Goal: Information Seeking & Learning: Find specific page/section

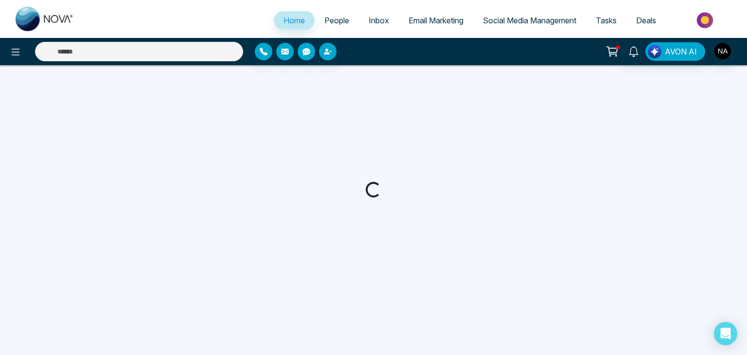
select select "*"
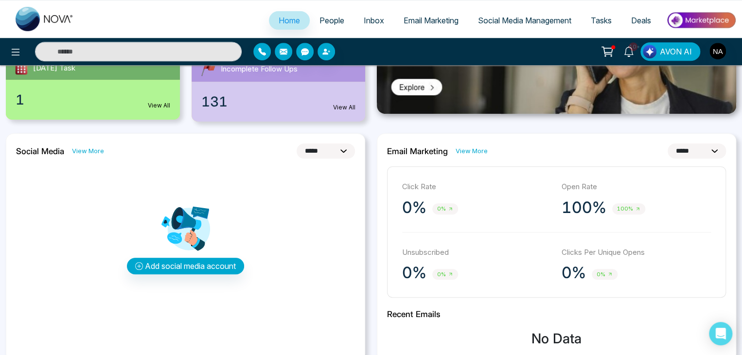
scroll to position [65, 0]
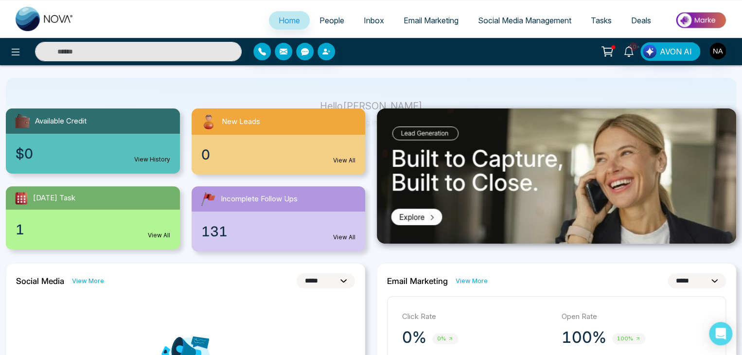
click at [349, 158] on link "View All" at bounding box center [344, 160] width 22 height 9
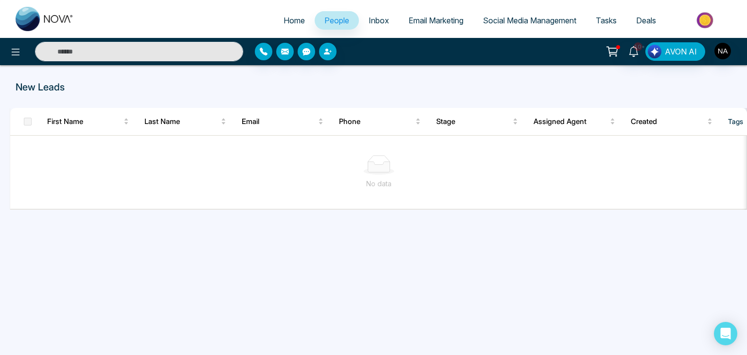
drag, startPoint x: 288, startPoint y: 211, endPoint x: 102, endPoint y: 225, distance: 186.3
click at [102, 225] on div "New Leads First Name Last Name Email Phone Stage Assigned Agent Created Tags So…" at bounding box center [373, 186] width 747 height 243
click at [725, 53] on img "button" at bounding box center [723, 51] width 17 height 17
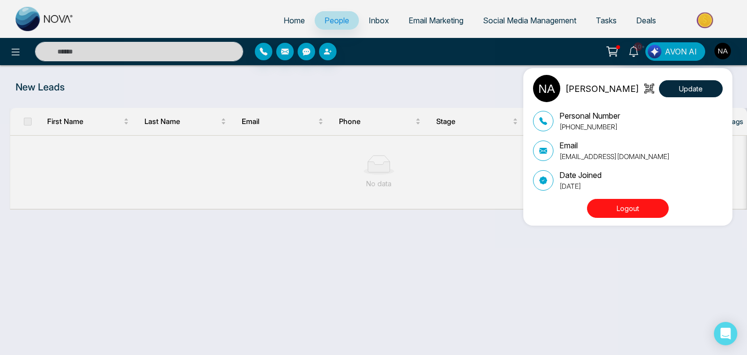
click at [431, 278] on div "[PERSON_NAME] Update Personal Number [PHONE_NUMBER] Email [EMAIL_ADDRESS][DOMAI…" at bounding box center [373, 177] width 747 height 355
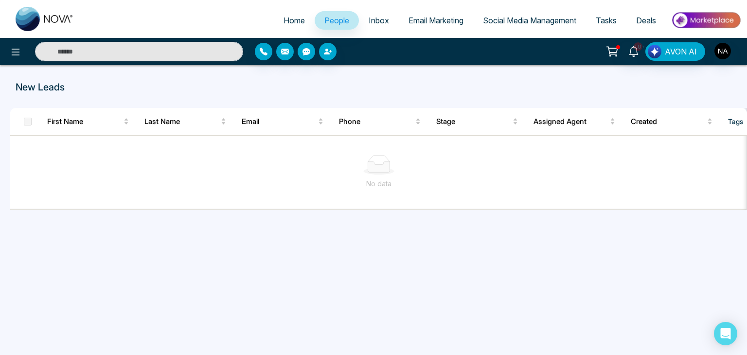
click at [292, 20] on span "Home" at bounding box center [294, 21] width 21 height 10
select select "*"
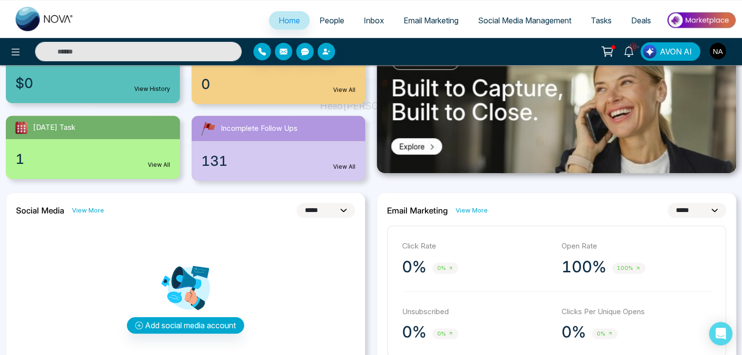
scroll to position [65, 0]
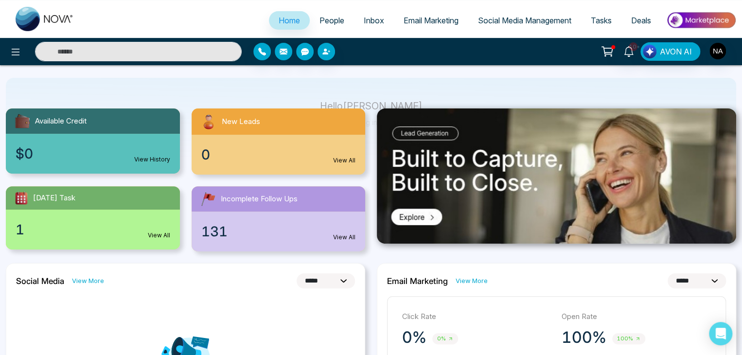
click at [354, 235] on link "View All" at bounding box center [344, 237] width 22 height 9
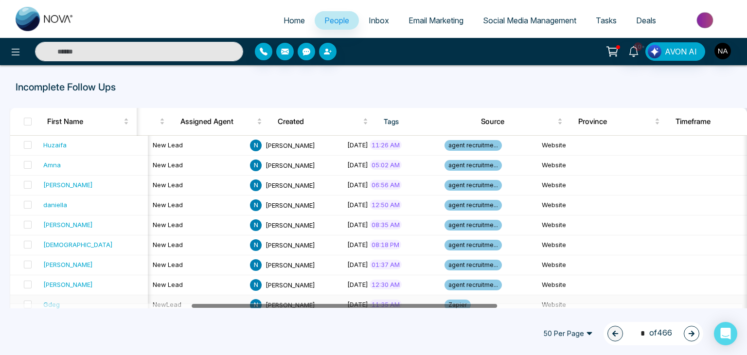
scroll to position [0, 438]
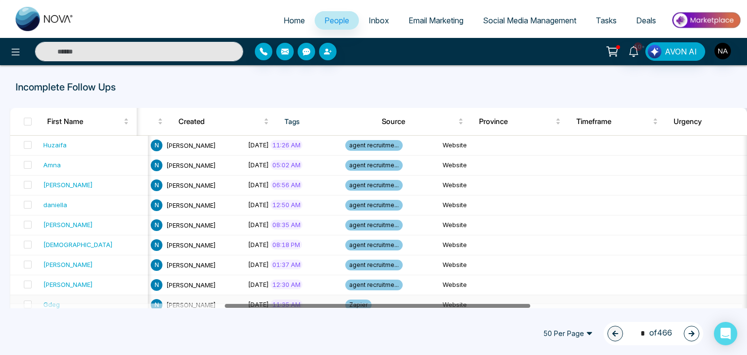
drag, startPoint x: 188, startPoint y: 305, endPoint x: 402, endPoint y: 299, distance: 214.6
drag, startPoint x: 354, startPoint y: 308, endPoint x: 436, endPoint y: 310, distance: 81.8
click at [433, 310] on div "Home People Inbox Email Marketing Social Media Management Tasks Deals 10+ AVON …" at bounding box center [373, 177] width 747 height 355
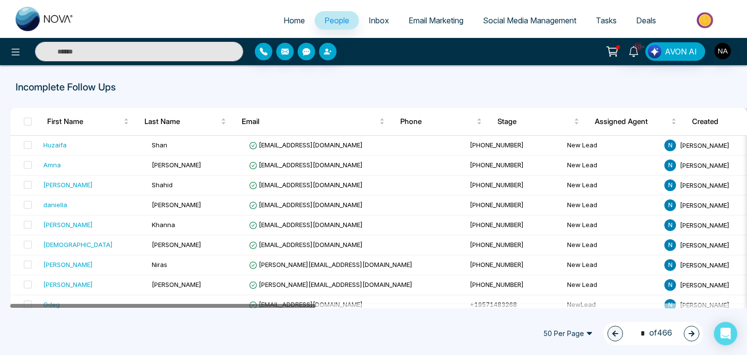
drag, startPoint x: 323, startPoint y: 305, endPoint x: 74, endPoint y: 312, distance: 248.2
click at [75, 312] on div "50 Per Page 1 * of 466" at bounding box center [373, 333] width 747 height 43
click at [74, 312] on div "50 Per Page 1 * of 466" at bounding box center [373, 333] width 747 height 43
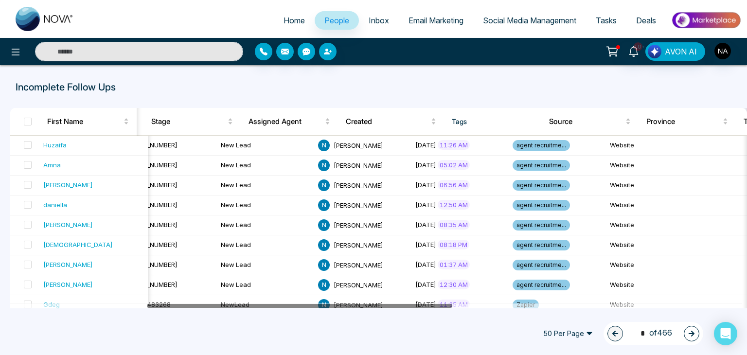
drag, startPoint x: 224, startPoint y: 304, endPoint x: 369, endPoint y: 315, distance: 145.9
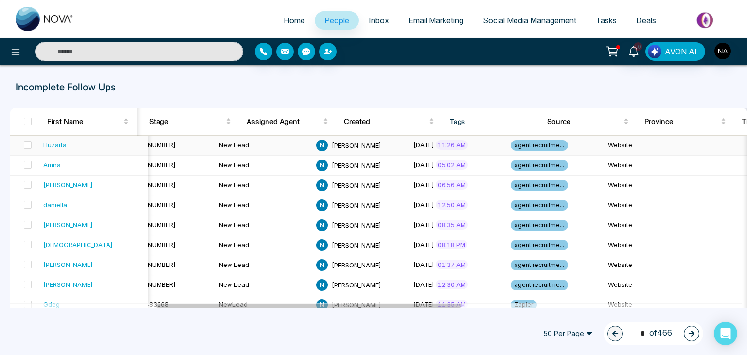
click at [511, 143] on span "agent recruitme..." at bounding box center [539, 145] width 57 height 11
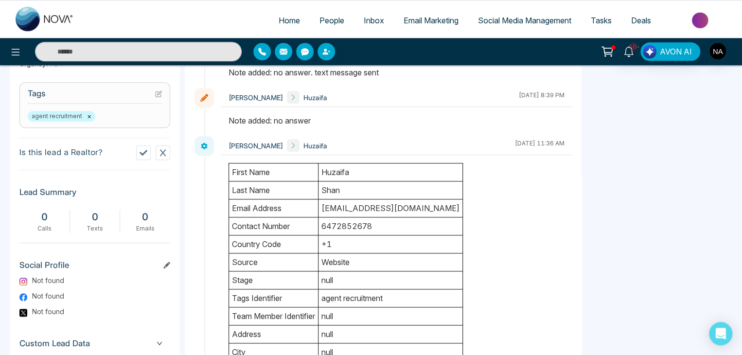
click at [332, 171] on td "Huzaifa" at bounding box center [391, 172] width 144 height 18
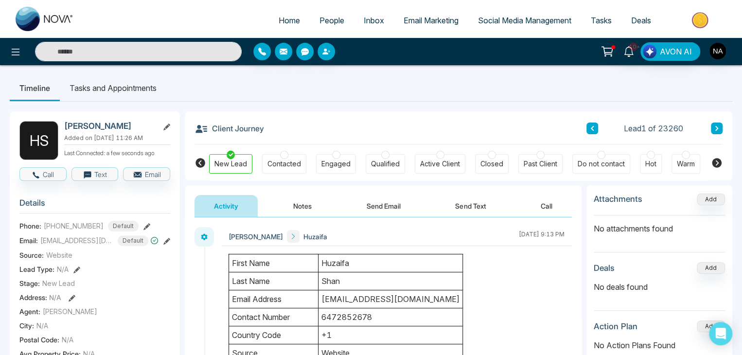
click at [280, 17] on span "Home" at bounding box center [289, 21] width 21 height 10
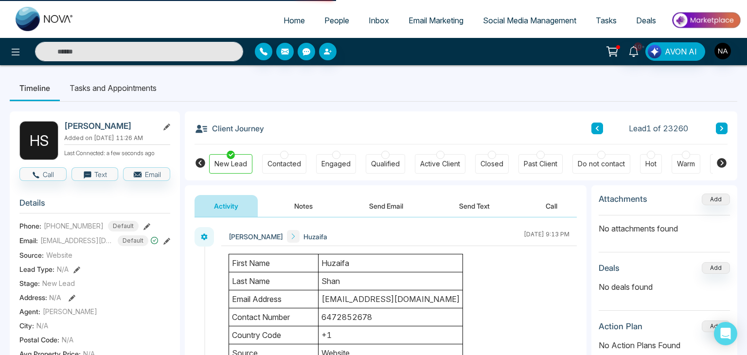
select select "*"
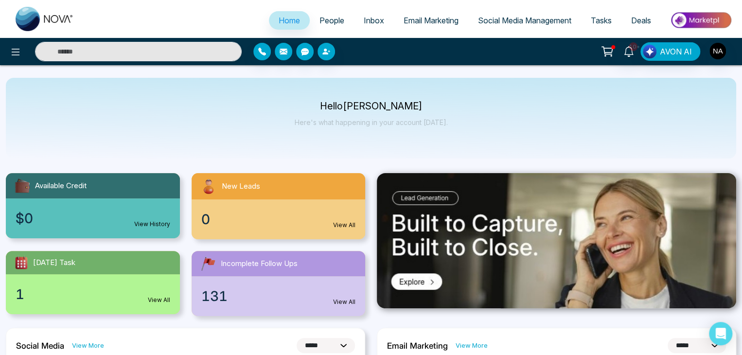
scroll to position [65, 0]
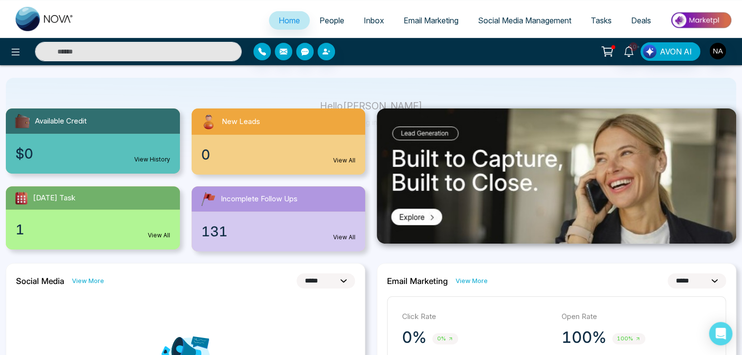
drag, startPoint x: 344, startPoint y: 235, endPoint x: 369, endPoint y: 189, distance: 52.0
click at [344, 235] on link "View All" at bounding box center [344, 237] width 22 height 9
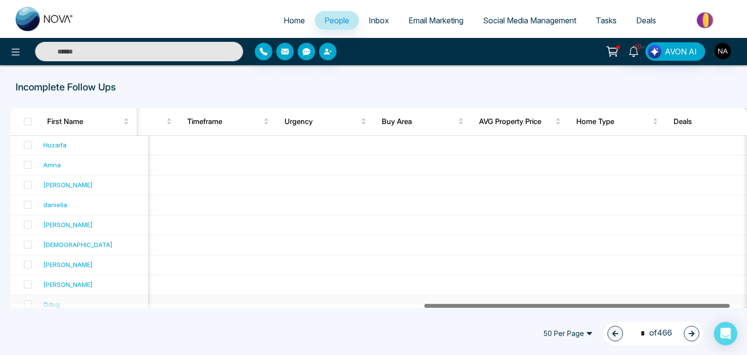
scroll to position [0, 1007]
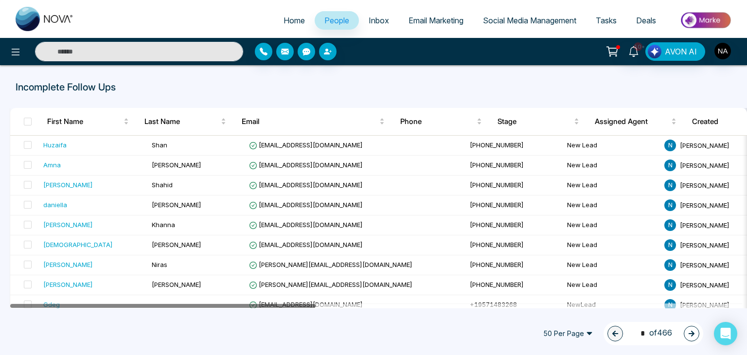
drag, startPoint x: 243, startPoint y: 304, endPoint x: 134, endPoint y: 313, distance: 109.3
drag, startPoint x: 134, startPoint y: 313, endPoint x: 105, endPoint y: 314, distance: 29.2
click at [105, 314] on div "50 Per Page 1 * of 466" at bounding box center [373, 333] width 747 height 43
click at [287, 14] on link "Home" at bounding box center [294, 20] width 41 height 18
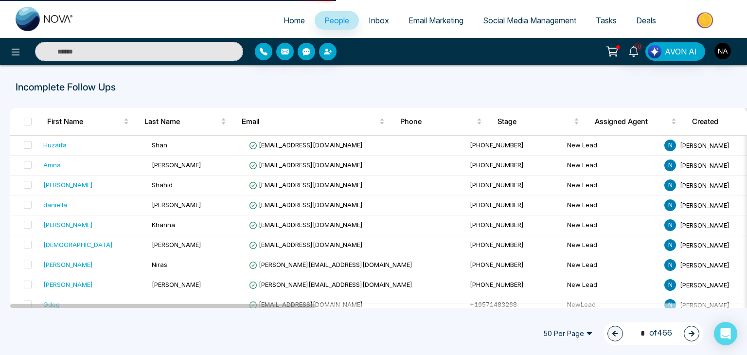
select select "*"
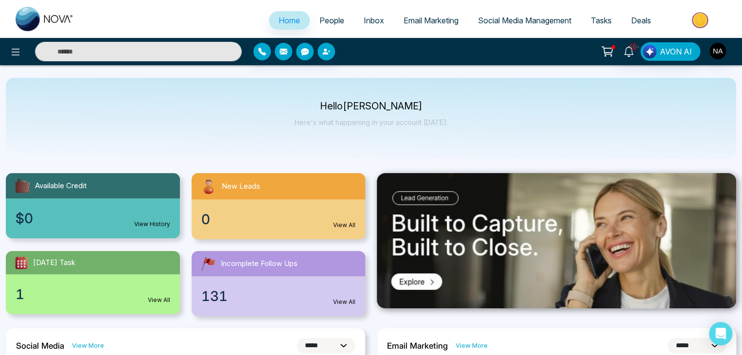
click at [370, 222] on link "New Leads 0 View All" at bounding box center [279, 206] width 186 height 66
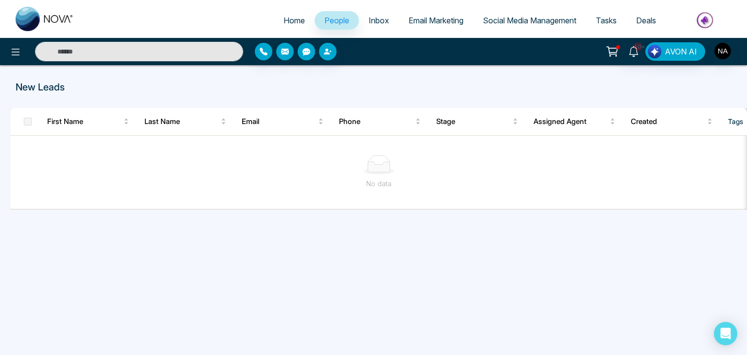
click at [284, 17] on span "Home" at bounding box center [294, 21] width 21 height 10
select select "*"
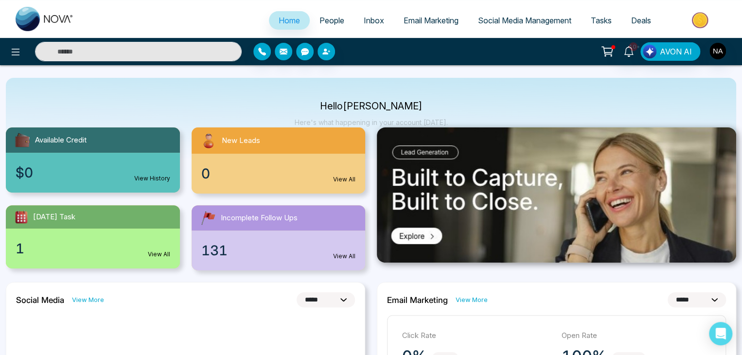
scroll to position [65, 0]
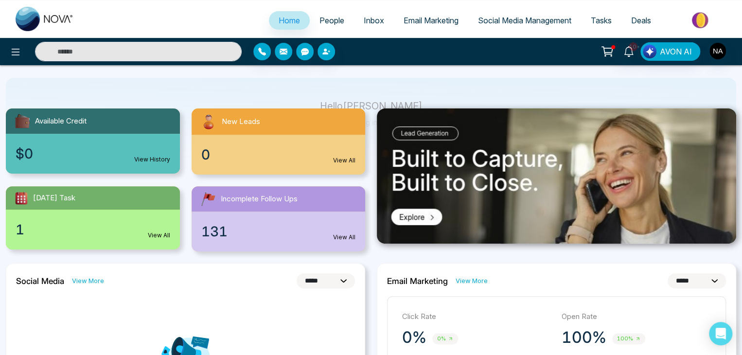
click at [343, 238] on link "View All" at bounding box center [344, 237] width 22 height 9
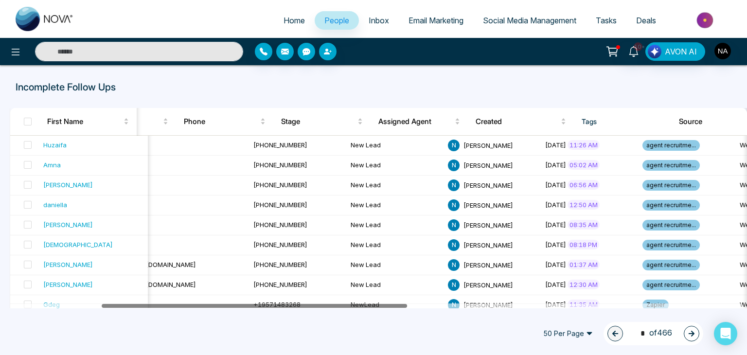
scroll to position [0, 219]
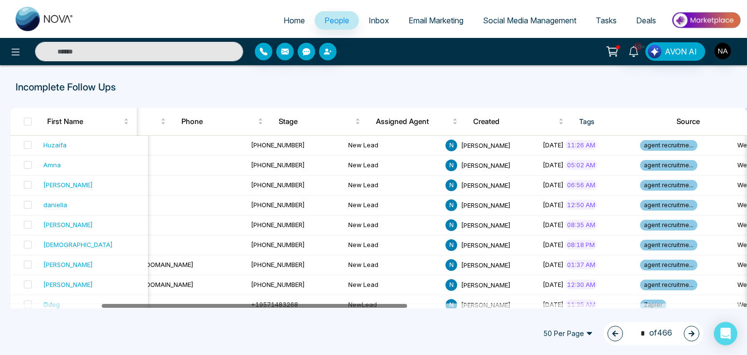
drag, startPoint x: 207, startPoint y: 305, endPoint x: 298, endPoint y: 310, distance: 91.6
click at [298, 310] on div "Home People Inbox Email Marketing Social Media Management Tasks Deals 10+ AVON …" at bounding box center [373, 177] width 747 height 355
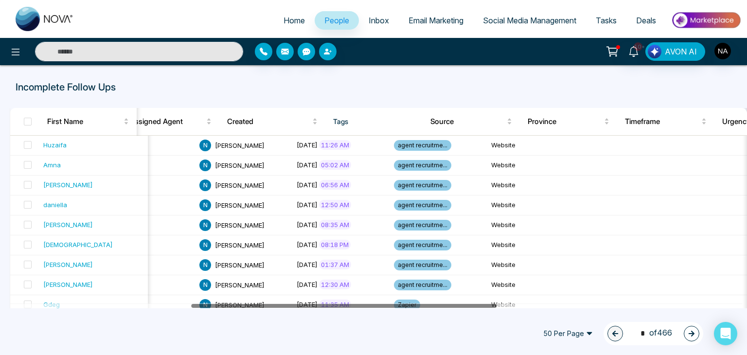
scroll to position [0, 485]
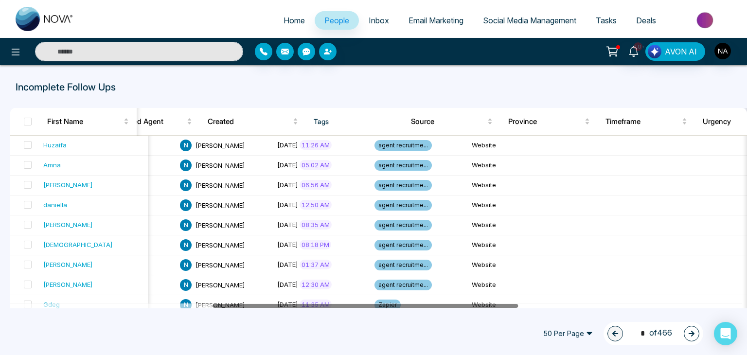
drag, startPoint x: 356, startPoint y: 307, endPoint x: 467, endPoint y: 306, distance: 110.9
click at [467, 306] on div at bounding box center [366, 307] width 306 height 4
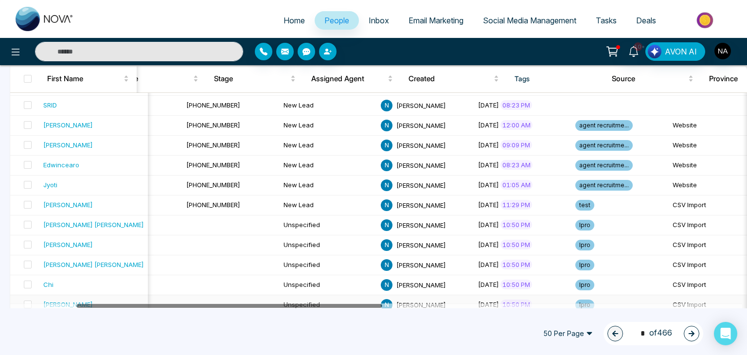
scroll to position [0, 78]
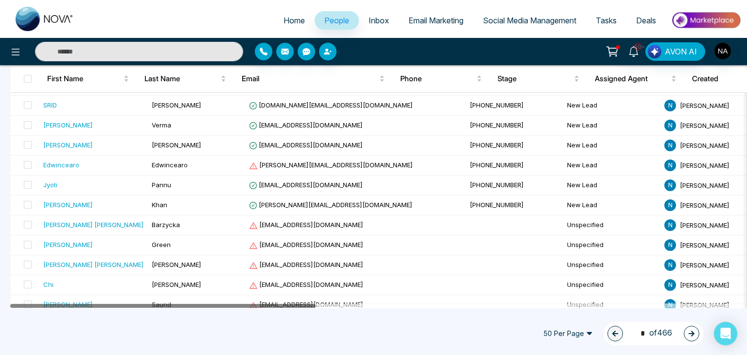
drag, startPoint x: 409, startPoint y: 306, endPoint x: 132, endPoint y: 303, distance: 276.4
click at [132, 304] on div at bounding box center [376, 306] width 732 height 5
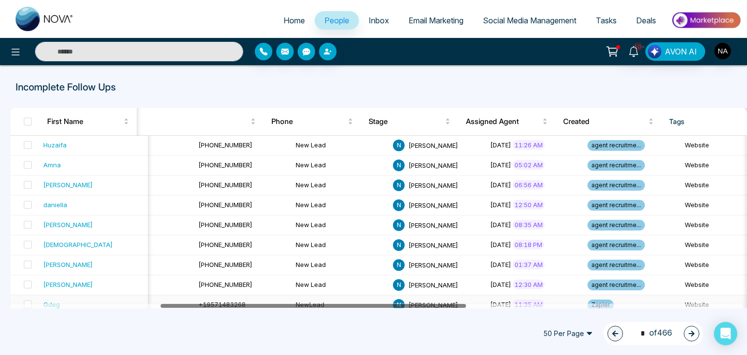
scroll to position [0, 129]
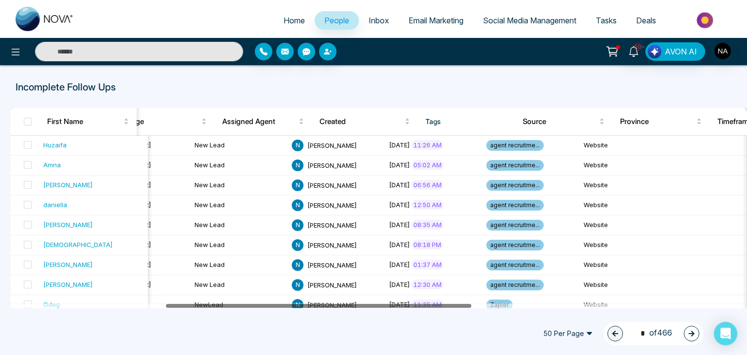
drag, startPoint x: 230, startPoint y: 305, endPoint x: 385, endPoint y: 316, distance: 156.1
click at [268, 307] on div at bounding box center [319, 307] width 306 height 4
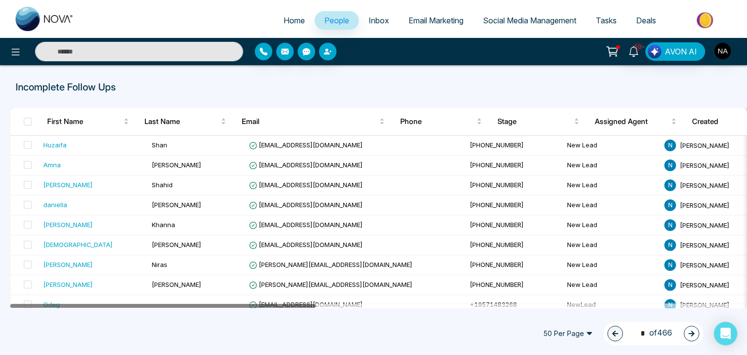
drag, startPoint x: 268, startPoint y: 307, endPoint x: 77, endPoint y: 304, distance: 190.7
click at [77, 305] on div at bounding box center [163, 307] width 306 height 4
click at [287, 21] on span "Home" at bounding box center [294, 21] width 21 height 10
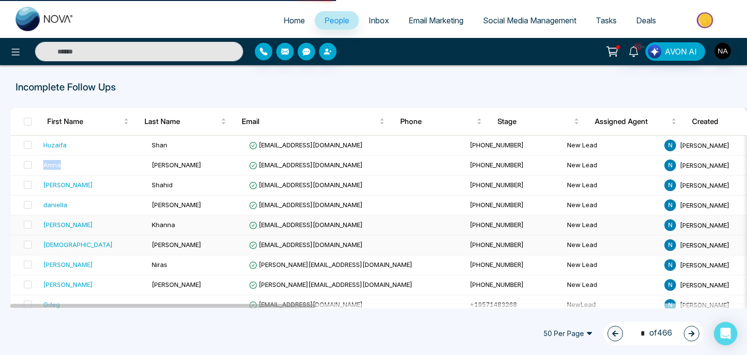
select select "*"
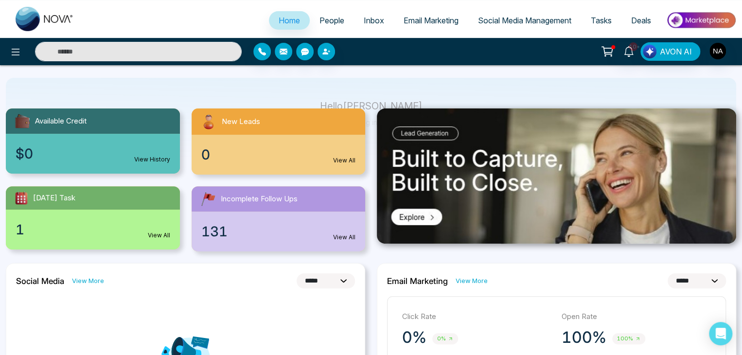
click at [340, 156] on link "View All" at bounding box center [344, 160] width 22 height 9
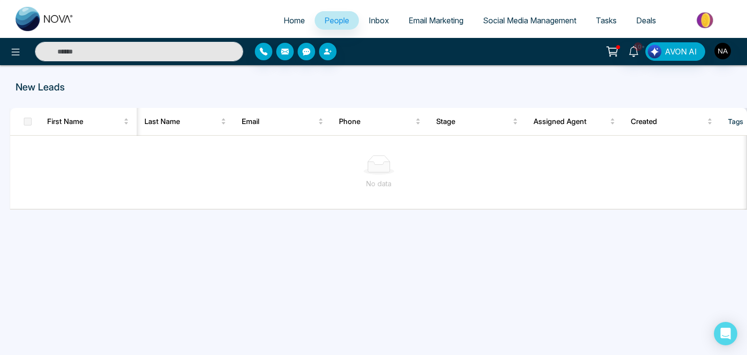
click at [325, 222] on div "New Leads First Name Last Name Email Phone Stage Assigned Agent Created Tags So…" at bounding box center [373, 186] width 747 height 243
click at [385, 225] on div "New Leads First Name Last Name Email Phone Stage Assigned Agent Created Tags So…" at bounding box center [373, 186] width 747 height 243
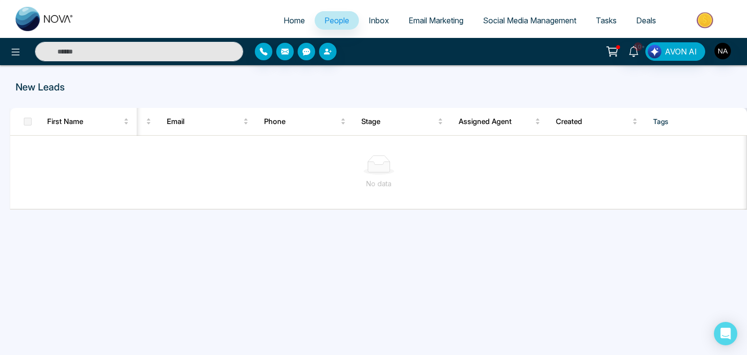
drag, startPoint x: 446, startPoint y: 228, endPoint x: 577, endPoint y: 227, distance: 131.4
click at [577, 227] on div "New Leads First Name Last Name Email Phone Stage Assigned Agent Created Tags So…" at bounding box center [373, 186] width 747 height 243
click at [284, 20] on span "Home" at bounding box center [294, 21] width 21 height 10
select select "*"
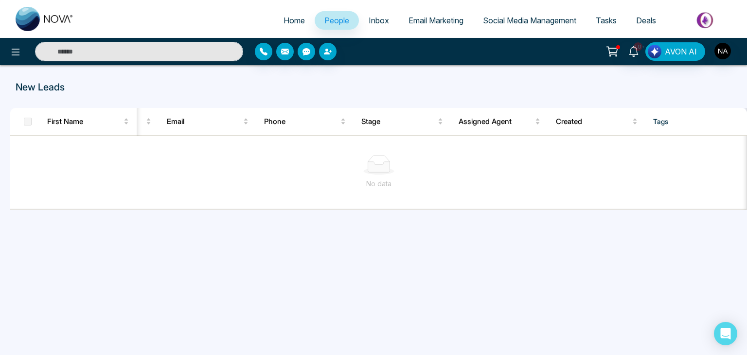
select select "*"
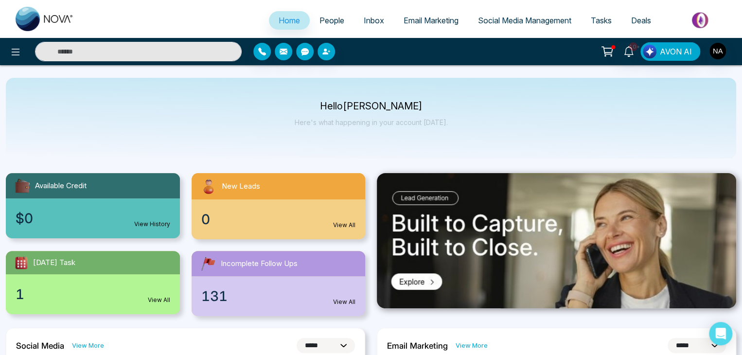
click at [320, 16] on span "People" at bounding box center [332, 21] width 25 height 10
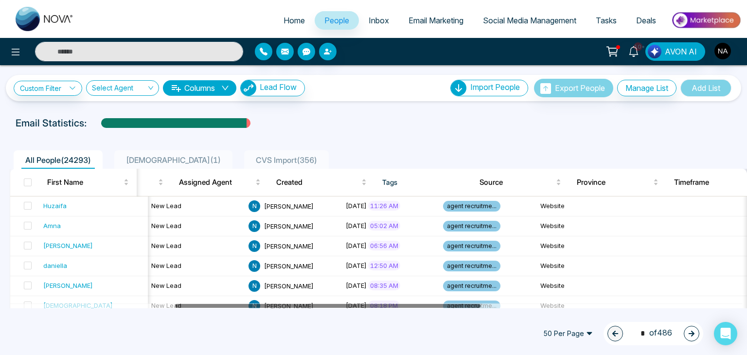
scroll to position [0, 584]
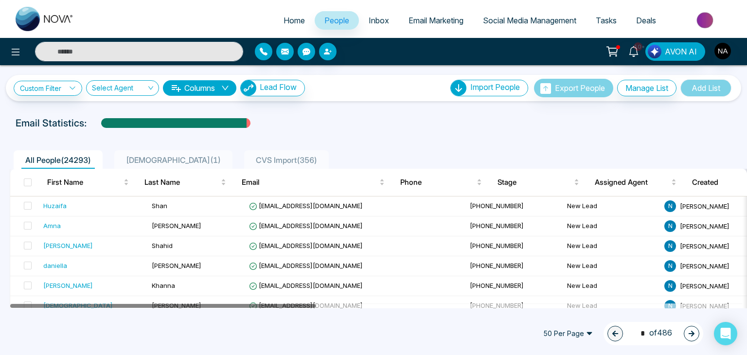
drag, startPoint x: 235, startPoint y: 306, endPoint x: 136, endPoint y: 309, distance: 98.8
click at [136, 309] on div "Home People Inbox Email Marketing Social Media Management Tasks Deals 10+ AVON …" at bounding box center [373, 177] width 747 height 355
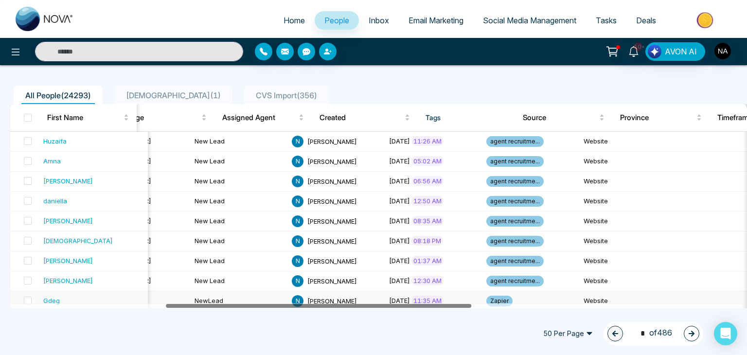
drag, startPoint x: 175, startPoint y: 306, endPoint x: 331, endPoint y: 303, distance: 155.7
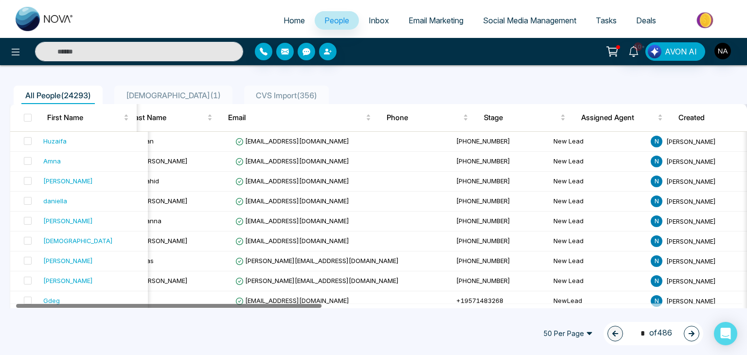
drag, startPoint x: 227, startPoint y: 305, endPoint x: 77, endPoint y: 306, distance: 149.9
click at [77, 306] on div at bounding box center [169, 307] width 306 height 4
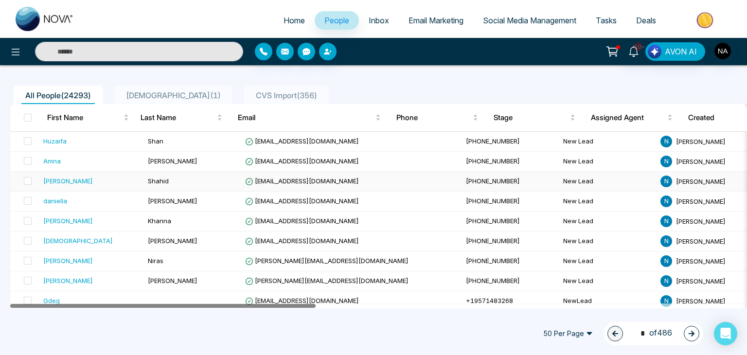
drag, startPoint x: 290, startPoint y: 304, endPoint x: 211, endPoint y: 180, distance: 147.4
click at [265, 305] on div at bounding box center [163, 307] width 306 height 4
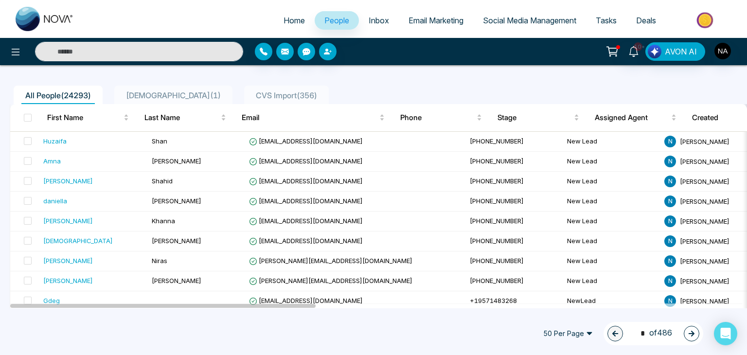
click at [158, 53] on input "text" at bounding box center [139, 51] width 208 height 19
paste input "**********"
type input "**********"
click at [224, 54] on input "**********" at bounding box center [139, 51] width 208 height 19
click at [184, 51] on input "text" at bounding box center [139, 51] width 208 height 19
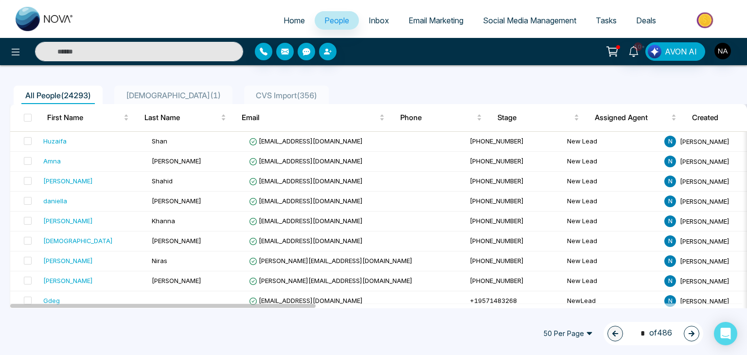
paste input "**********"
type input "*"
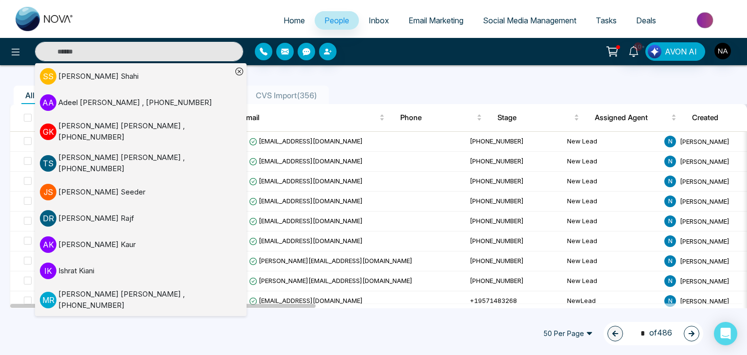
click at [197, 49] on input "text" at bounding box center [139, 51] width 208 height 19
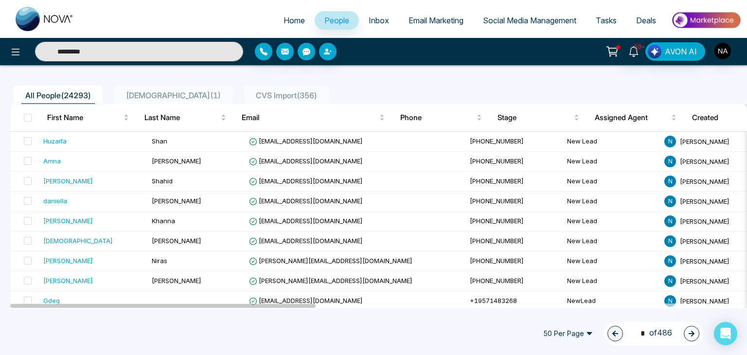
type input "**********"
click at [195, 47] on input "**********" at bounding box center [139, 51] width 208 height 19
drag, startPoint x: 194, startPoint y: 49, endPoint x: 69, endPoint y: 55, distance: 125.2
click at [69, 55] on input "**********" at bounding box center [139, 51] width 208 height 19
click at [147, 47] on input "text" at bounding box center [139, 51] width 208 height 19
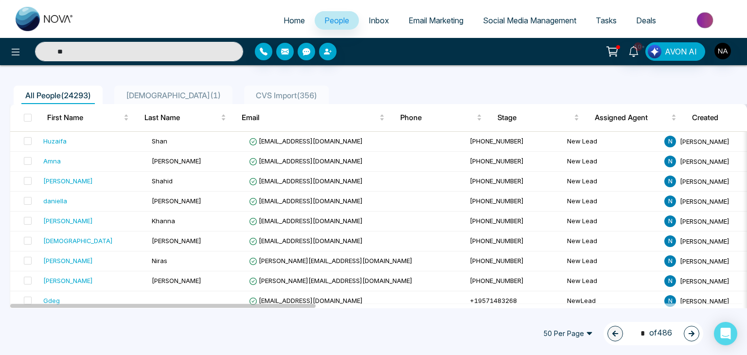
type input "*"
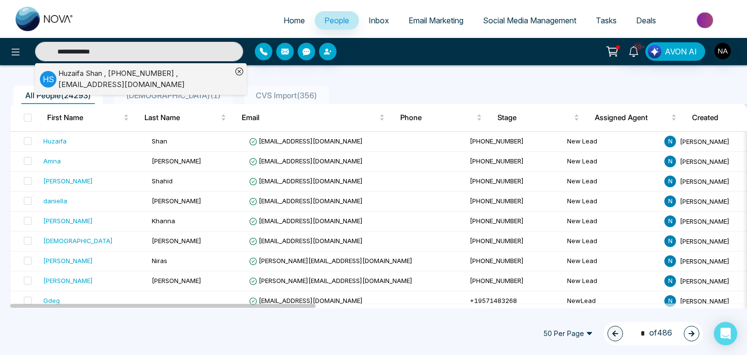
paste input "text"
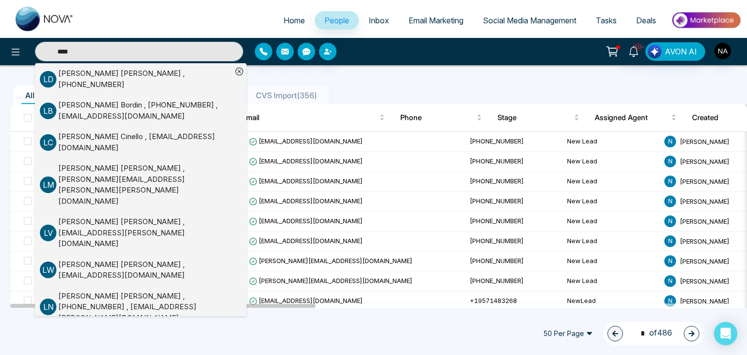
paste input "*******"
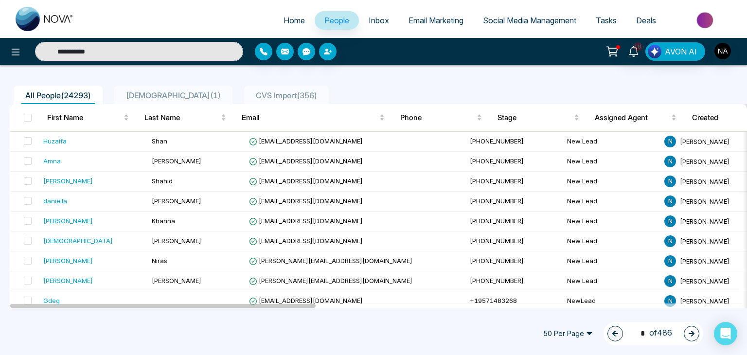
type input "**********"
